Goal: Book appointment/travel/reservation

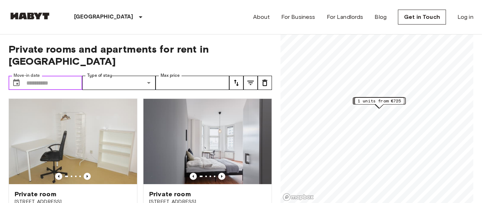
click at [44, 76] on input "Move-in date" at bounding box center [54, 83] width 56 height 14
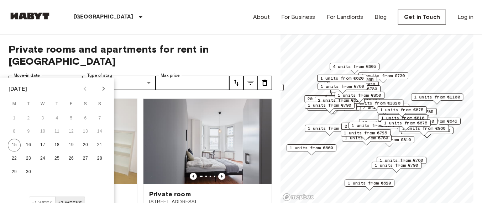
click at [101, 91] on icon "Next month" at bounding box center [103, 89] width 9 height 9
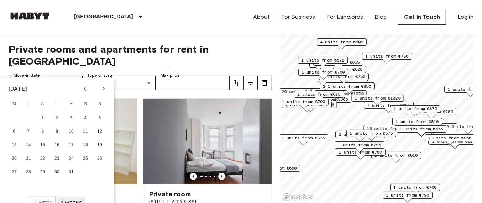
click at [101, 91] on icon "Next month" at bounding box center [103, 89] width 9 height 9
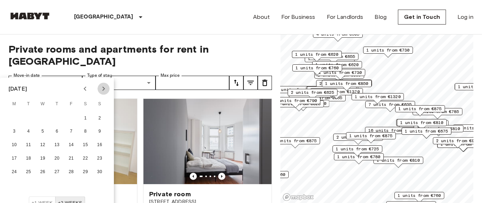
click at [101, 91] on icon "Next month" at bounding box center [103, 89] width 9 height 9
click at [102, 116] on button "1" at bounding box center [99, 118] width 13 height 13
type input "**********"
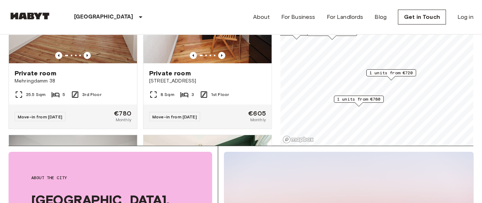
scroll to position [63, 0]
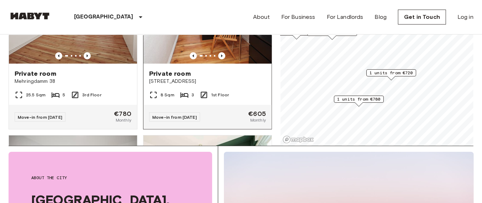
click at [159, 69] on span "Private room" at bounding box center [170, 73] width 42 height 9
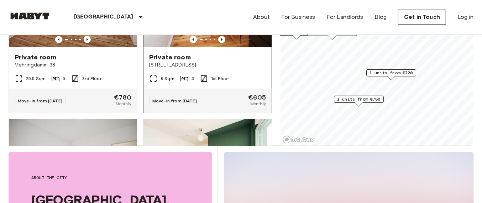
scroll to position [79, 0]
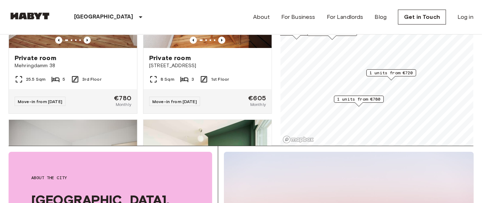
click at [237, 2] on div "[GEOGRAPHIC_DATA] [GEOGRAPHIC_DATA] [GEOGRAPHIC_DATA] [GEOGRAPHIC_DATA] [GEOGRA…" at bounding box center [241, 17] width 465 height 34
